Goal: Task Accomplishment & Management: Complete application form

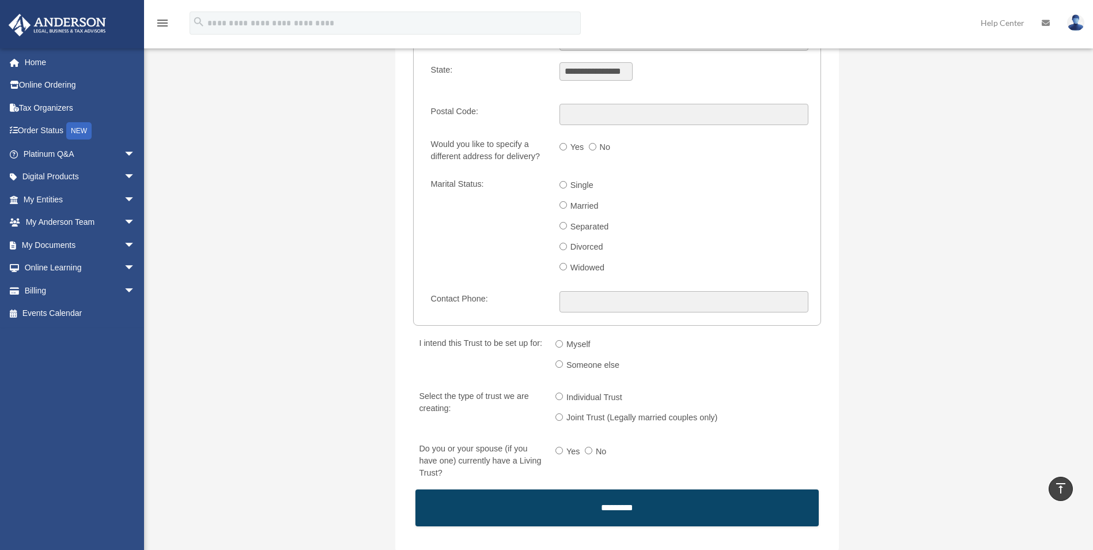
scroll to position [1498, 0]
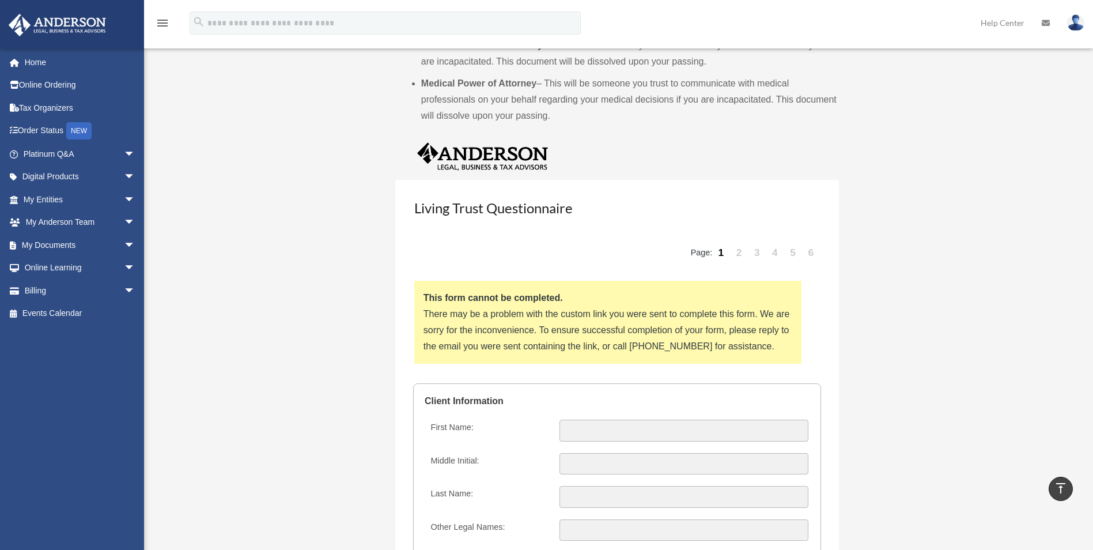
scroll to position [1037, 0]
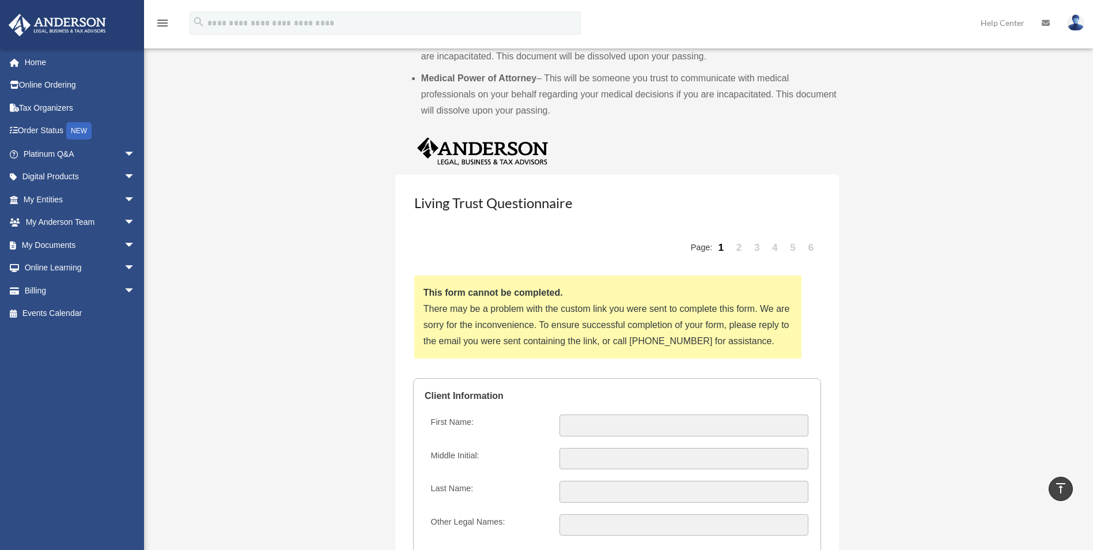
click at [481, 298] on p "This form cannot be completed." at bounding box center [607, 293] width 369 height 16
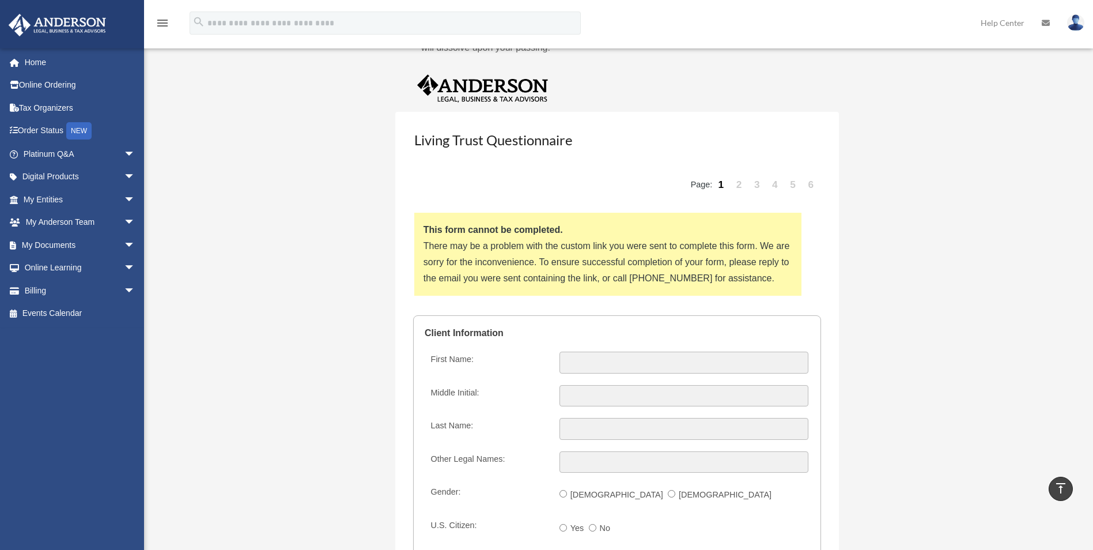
scroll to position [1152, 0]
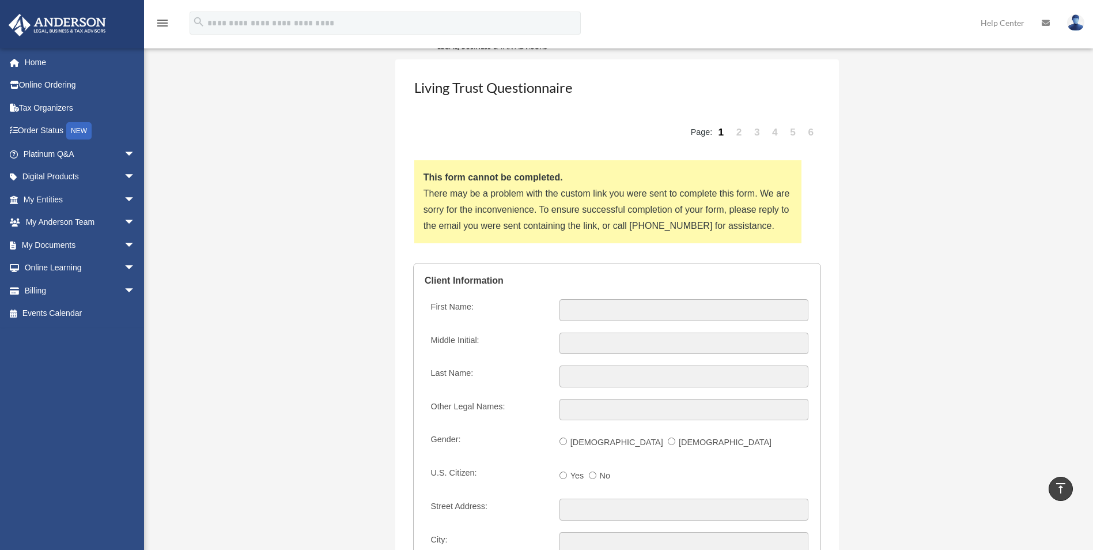
click at [624, 291] on legend "Client Information" at bounding box center [617, 280] width 385 height 35
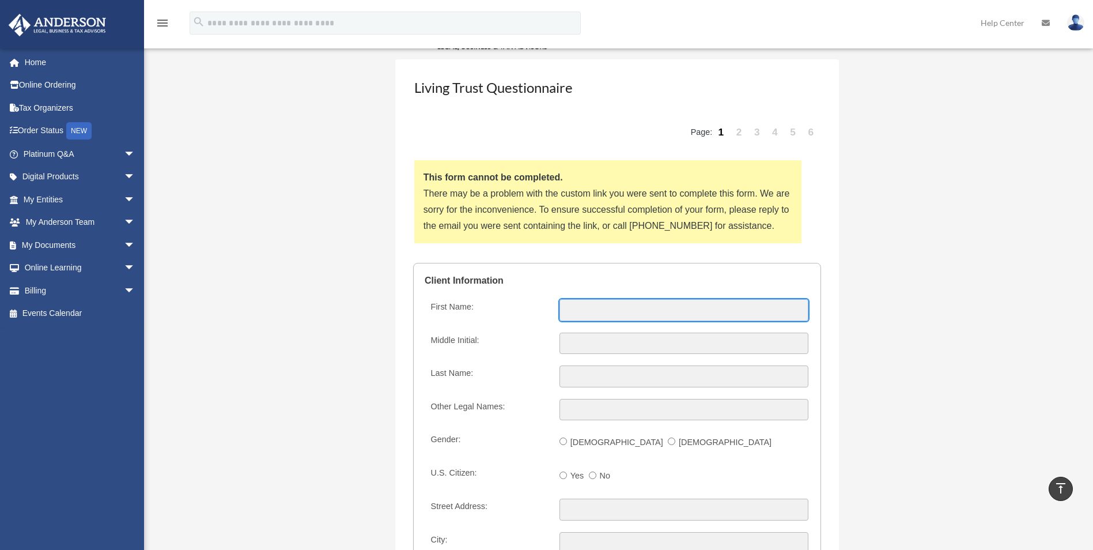
click at [593, 314] on input "First Name:" at bounding box center [683, 310] width 249 height 22
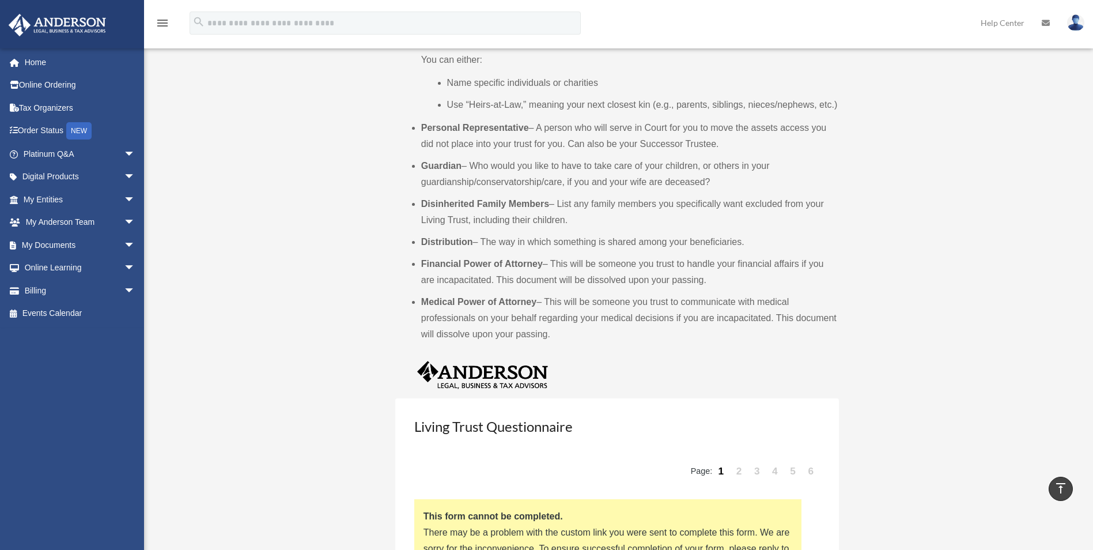
scroll to position [806, 0]
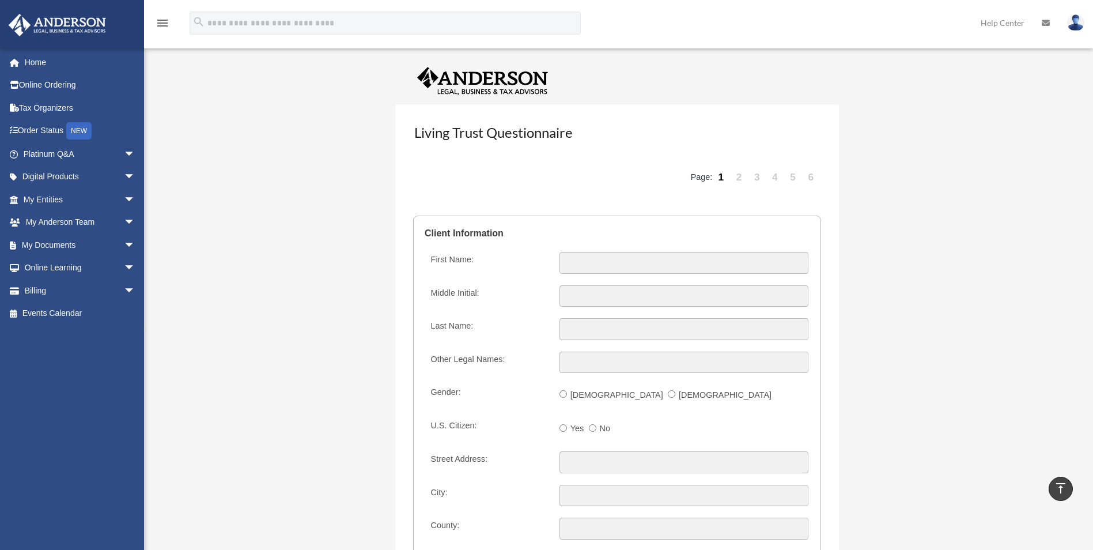
scroll to position [1094, 0]
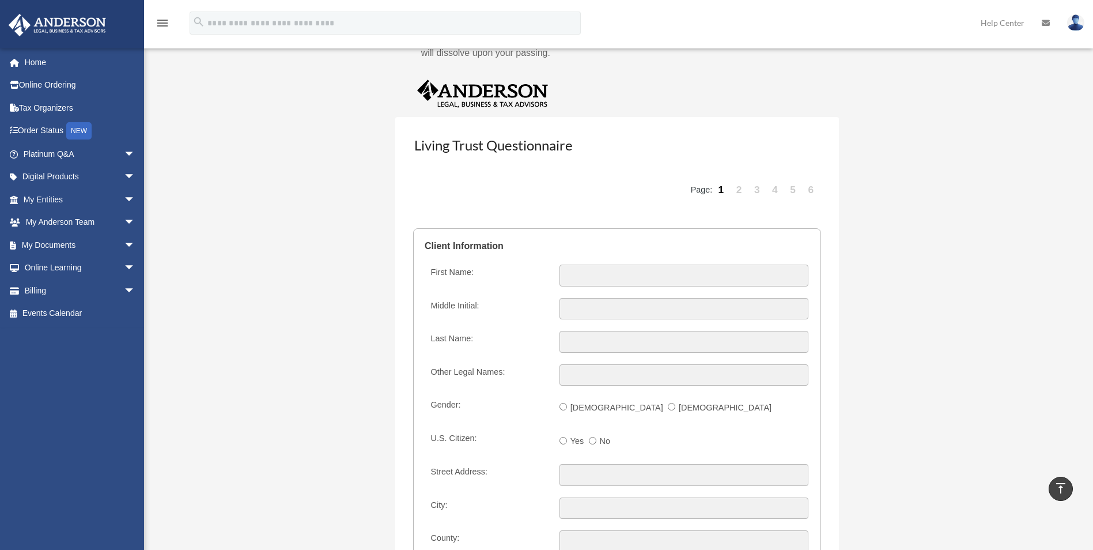
click at [594, 286] on div "First Name:" at bounding box center [617, 275] width 385 height 24
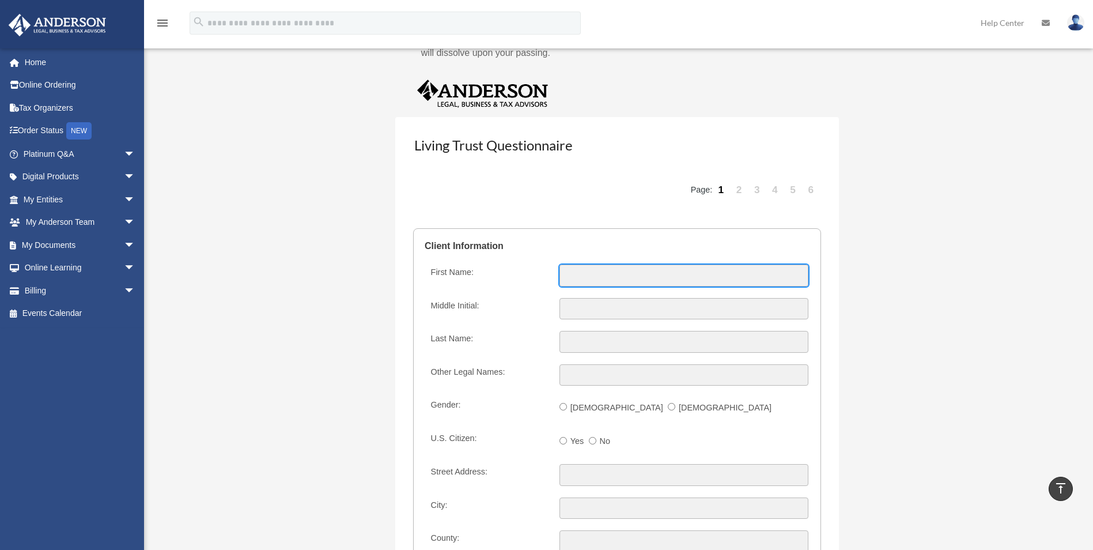
click at [614, 267] on input "First Name:" at bounding box center [683, 275] width 249 height 22
type input "*****"
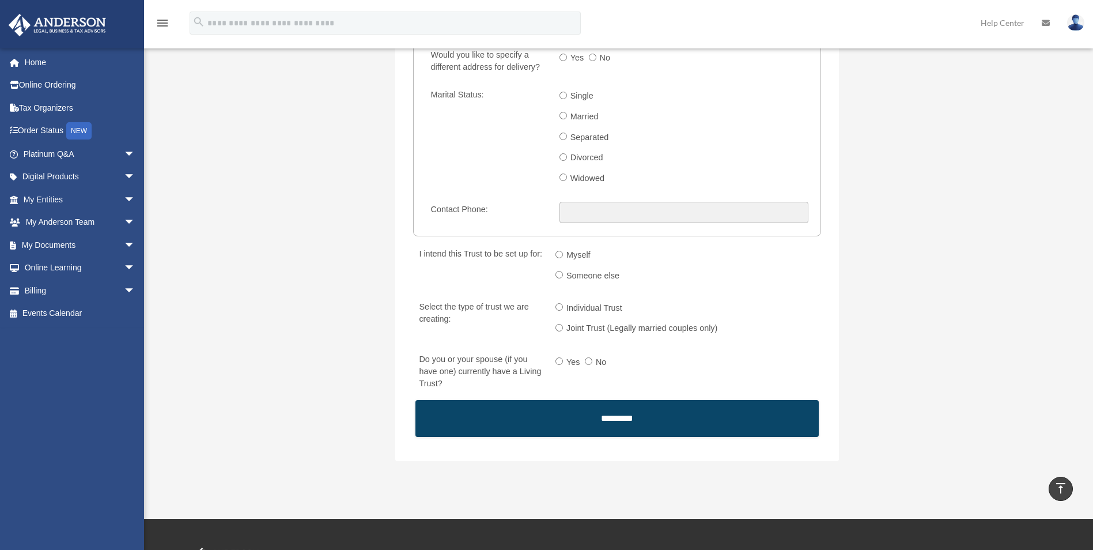
scroll to position [1786, 0]
